Goal: Find specific page/section: Find specific page/section

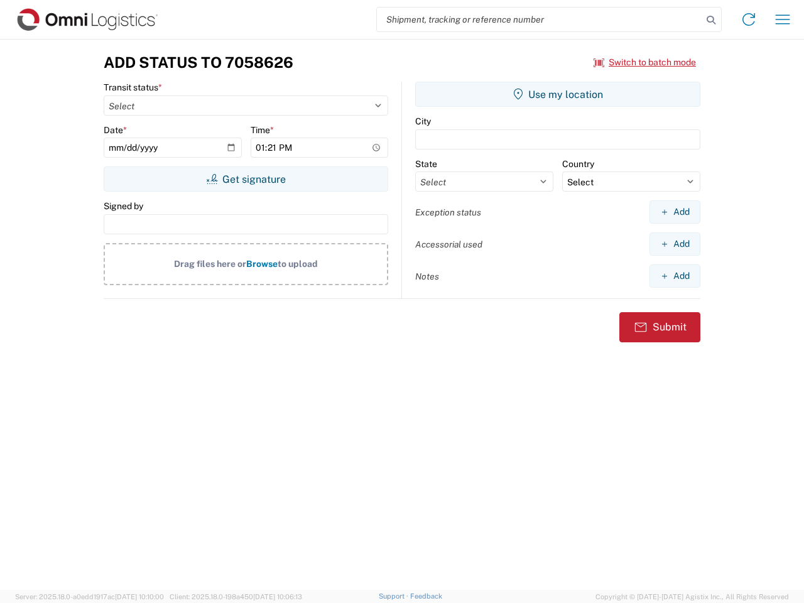
click at [539, 19] on input "search" at bounding box center [539, 20] width 325 height 24
click at [711, 20] on icon at bounding box center [711, 20] width 18 height 18
click at [749, 19] on icon at bounding box center [748, 19] width 20 height 20
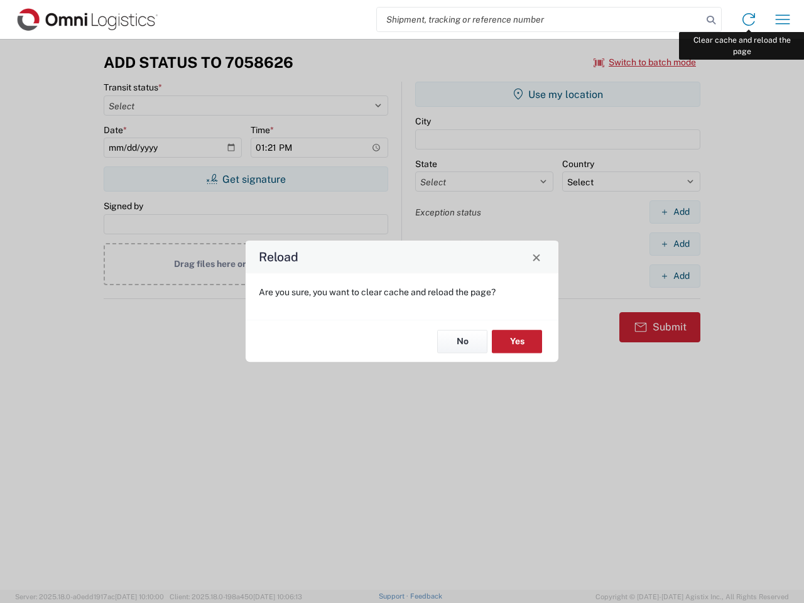
click at [782, 19] on div "Reload Are you sure, you want to clear cache and reload the page? No Yes" at bounding box center [402, 301] width 804 height 603
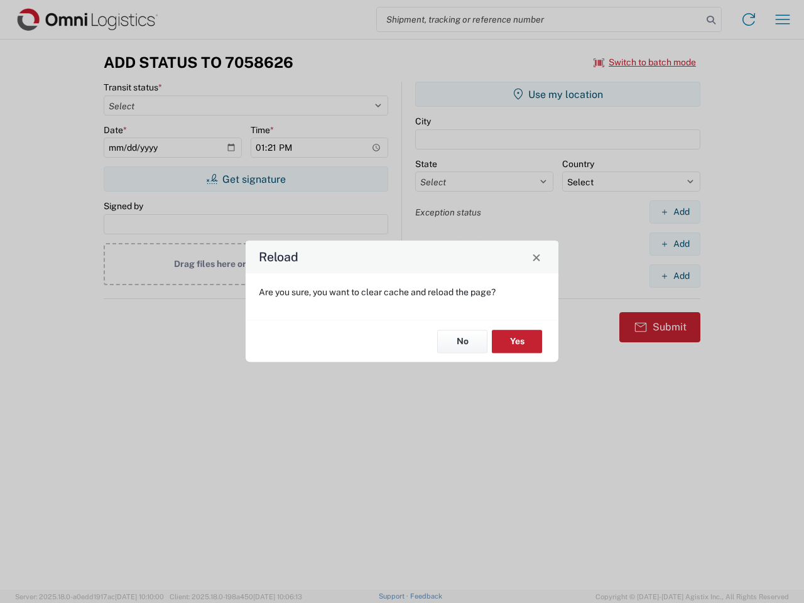
click at [645, 62] on div "Reload Are you sure, you want to clear cache and reload the page? No Yes" at bounding box center [402, 301] width 804 height 603
click at [246, 179] on div "Reload Are you sure, you want to clear cache and reload the page? No Yes" at bounding box center [402, 301] width 804 height 603
click at [558, 94] on div "Reload Are you sure, you want to clear cache and reload the page? No Yes" at bounding box center [402, 301] width 804 height 603
click at [674, 212] on div "Reload Are you sure, you want to clear cache and reload the page? No Yes" at bounding box center [402, 301] width 804 height 603
click at [674, 244] on div "Reload Are you sure, you want to clear cache and reload the page? No Yes" at bounding box center [402, 301] width 804 height 603
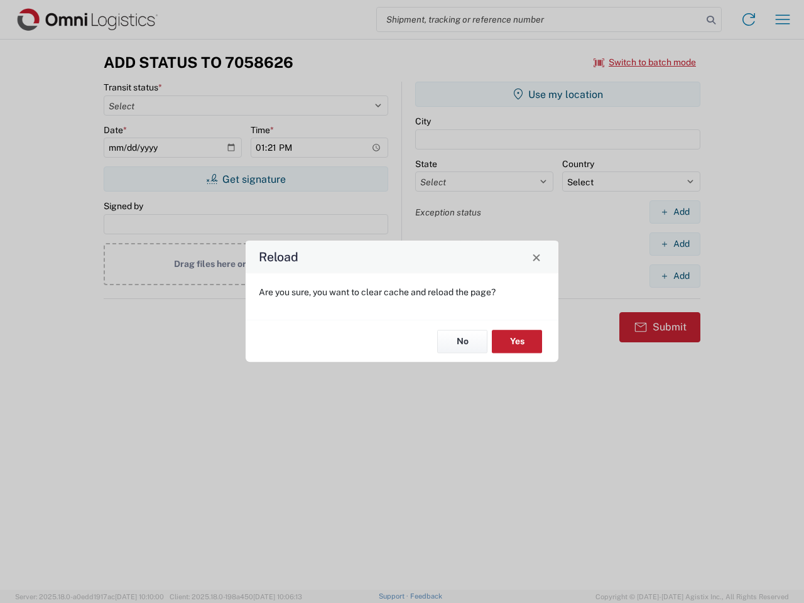
click at [674, 276] on div "Reload Are you sure, you want to clear cache and reload the page? No Yes" at bounding box center [402, 301] width 804 height 603
